Goal: Transaction & Acquisition: Book appointment/travel/reservation

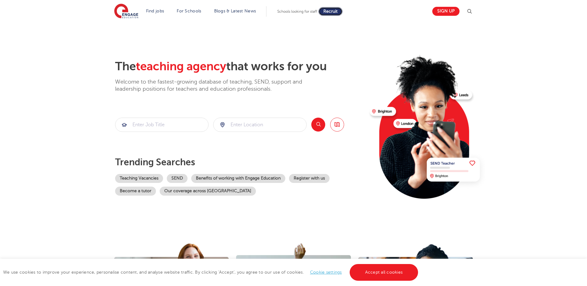
click at [338, 10] on span "Recruit" at bounding box center [330, 11] width 14 height 5
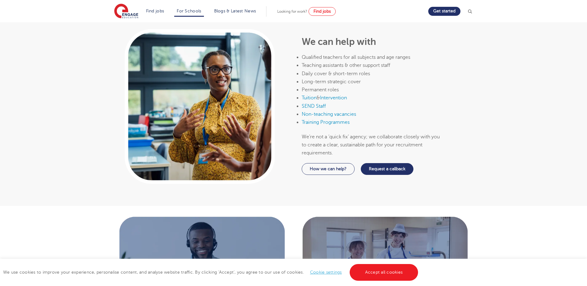
scroll to position [402, 0]
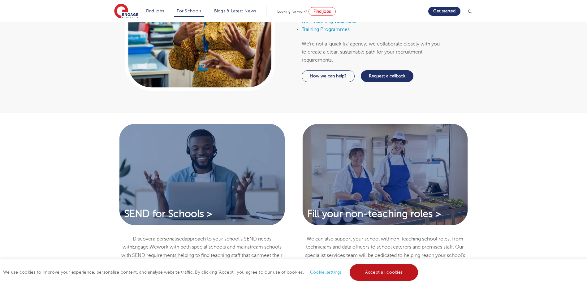
click at [385, 274] on link "Accept all cookies" at bounding box center [384, 272] width 69 height 17
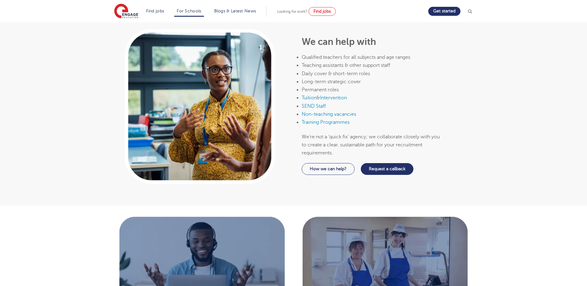
scroll to position [186, 0]
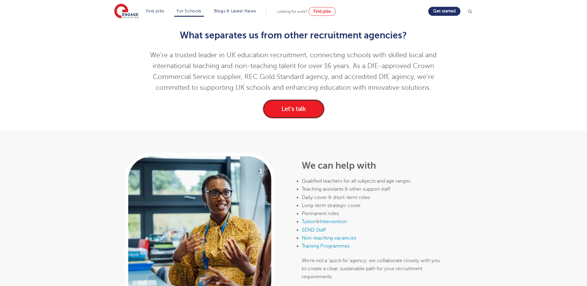
click at [299, 113] on link "Let's talk" at bounding box center [294, 108] width 62 height 19
